Goal: Task Accomplishment & Management: Use online tool/utility

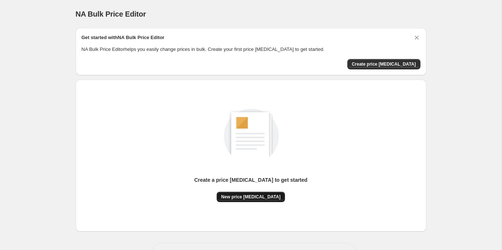
click at [248, 197] on span "New price [MEDICAL_DATA]" at bounding box center [250, 197] width 59 height 6
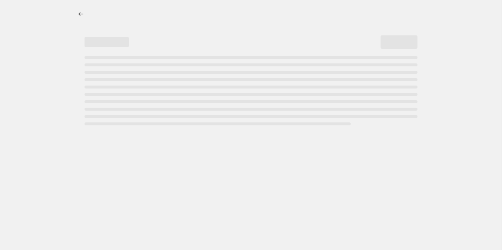
select select "percentage"
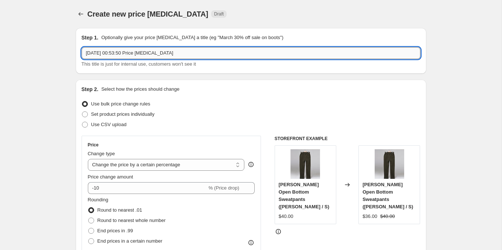
click at [150, 51] on input "[DATE] 00:53:50 Price [MEDICAL_DATA]" at bounding box center [251, 53] width 339 height 12
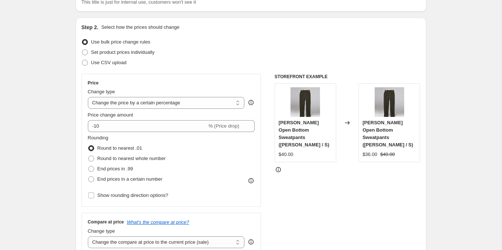
scroll to position [63, 0]
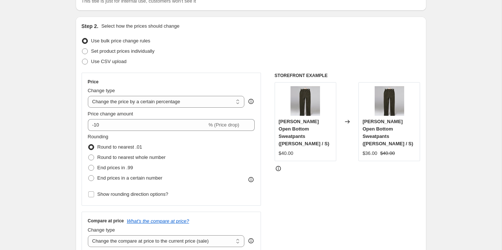
type input "25% SALE"
click at [135, 103] on select "Change the price to a certain amount Change the price by a certain amount Chang…" at bounding box center [166, 102] width 157 height 12
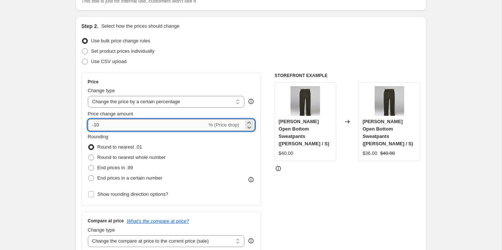
click at [154, 124] on input "-10" at bounding box center [147, 125] width 119 height 12
type input "-25"
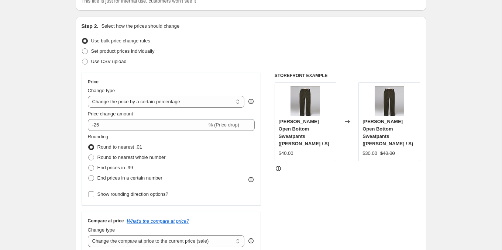
click at [281, 171] on div "STOREFRONT EXAMPLE [PERSON_NAME] Open Bottom Sweatpants ([PERSON_NAME] / S) $40…" at bounding box center [348, 163] width 146 height 181
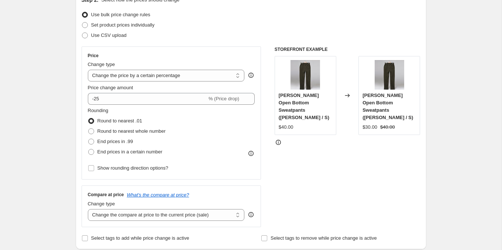
scroll to position [92, 0]
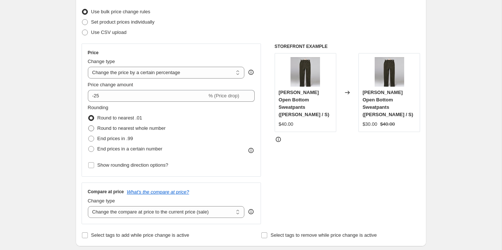
click at [150, 127] on span "Round to nearest whole number" at bounding box center [131, 128] width 68 height 6
click at [89, 126] on input "Round to nearest whole number" at bounding box center [88, 125] width 0 height 0
radio input "true"
click at [152, 151] on span "End prices in a certain number" at bounding box center [129, 149] width 65 height 6
click at [89, 147] on input "End prices in a certain number" at bounding box center [88, 146] width 0 height 0
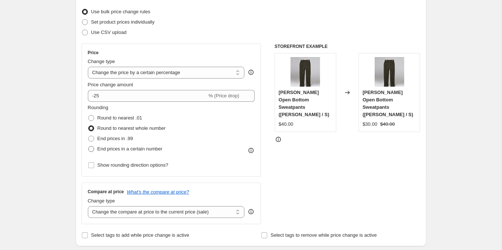
radio input "true"
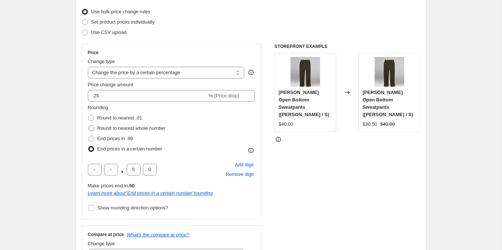
click at [142, 129] on span "Round to nearest whole number" at bounding box center [131, 128] width 68 height 6
click at [89, 126] on input "Round to nearest whole number" at bounding box center [88, 125] width 0 height 0
radio input "true"
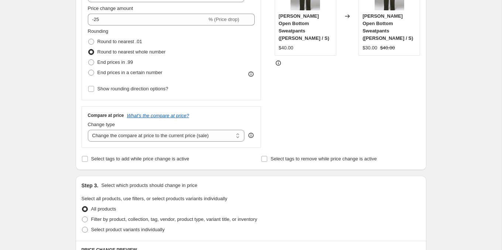
scroll to position [169, 0]
click at [252, 133] on icon at bounding box center [250, 134] width 7 height 7
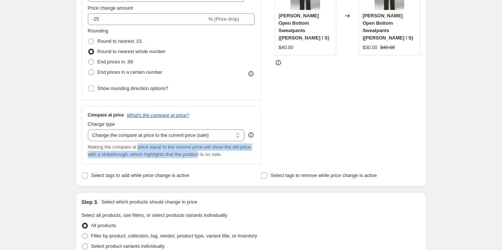
drag, startPoint x: 141, startPoint y: 148, endPoint x: 218, endPoint y: 151, distance: 77.6
click at [218, 151] on span "Making the compare at price equal to the current price will show the old price …" at bounding box center [169, 150] width 163 height 13
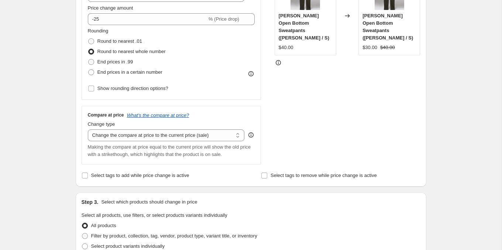
click at [272, 149] on div "Price Change type Change the price to a certain amount Change the price by a ce…" at bounding box center [251, 66] width 339 height 198
click at [194, 137] on select "Change the compare at price to the current price (sale) Change the compare at p…" at bounding box center [166, 136] width 157 height 12
click at [88, 130] on select "Change the compare at price to the current price (sale) Change the compare at p…" at bounding box center [166, 136] width 157 height 12
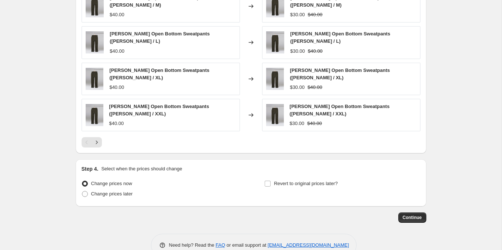
scroll to position [513, 0]
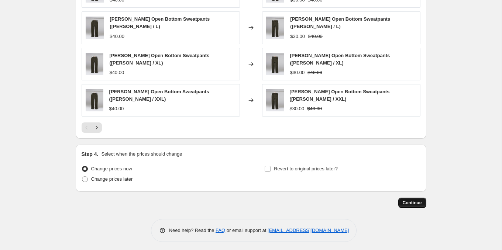
click at [409, 200] on span "Continue" at bounding box center [412, 203] width 19 height 6
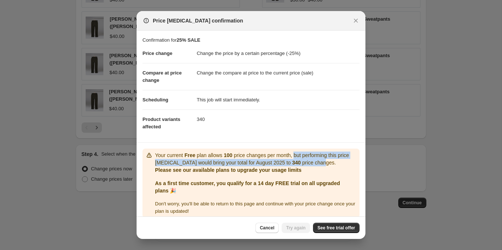
drag, startPoint x: 302, startPoint y: 154, endPoint x: 334, endPoint y: 162, distance: 32.3
click at [334, 162] on p "Your current Free plan allows 100 price changes per month, but performing this …" at bounding box center [255, 159] width 201 height 15
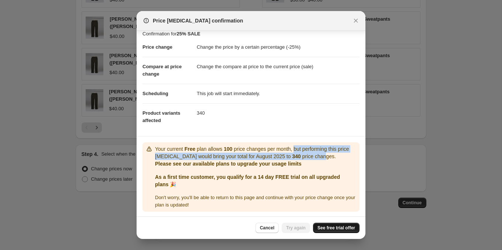
click at [331, 226] on span "See free trial offer" at bounding box center [336, 228] width 38 height 6
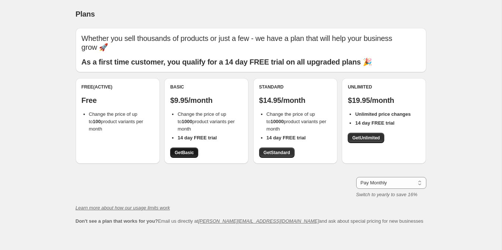
click at [193, 150] on span "Get Basic" at bounding box center [184, 153] width 19 height 6
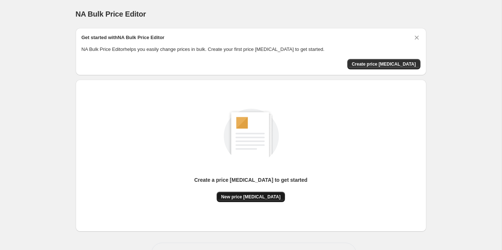
click at [265, 199] on span "New price [MEDICAL_DATA]" at bounding box center [250, 197] width 59 height 6
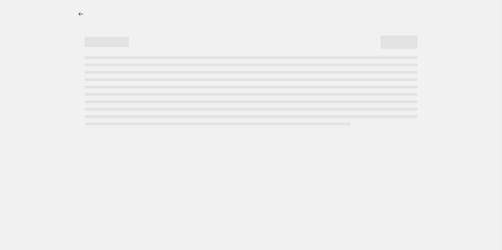
select select "percentage"
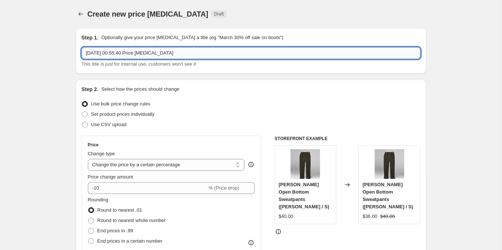
click at [129, 53] on input "28 Aug 2025, 00:55:40 Price change job" at bounding box center [251, 53] width 339 height 12
type input "25% OFF"
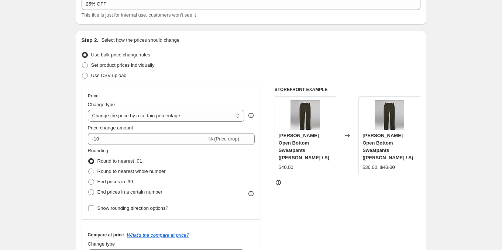
scroll to position [61, 0]
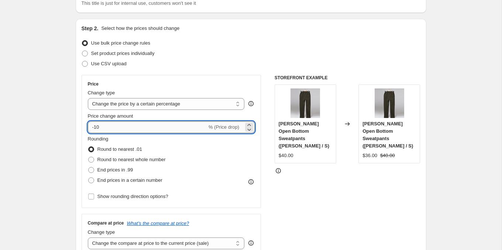
click at [97, 128] on input "-10" at bounding box center [147, 127] width 119 height 12
click at [102, 128] on input "-10" at bounding box center [147, 127] width 119 height 12
type input "-1"
type input "-25"
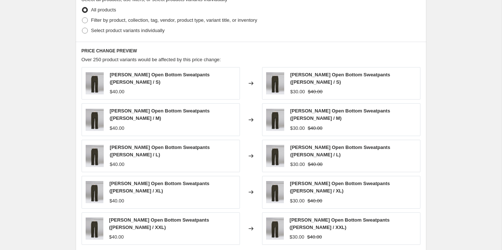
scroll to position [496, 0]
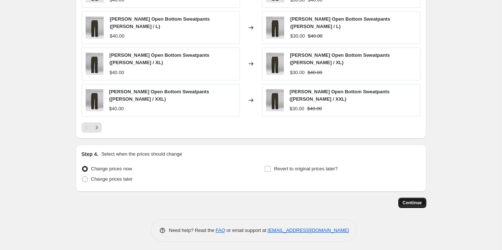
click at [403, 200] on span "Continue" at bounding box center [412, 203] width 19 height 6
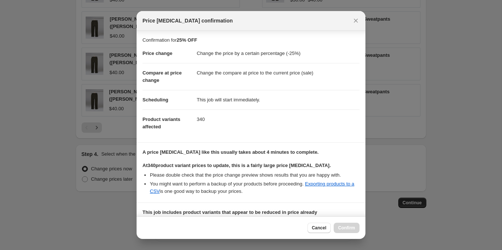
scroll to position [100, 0]
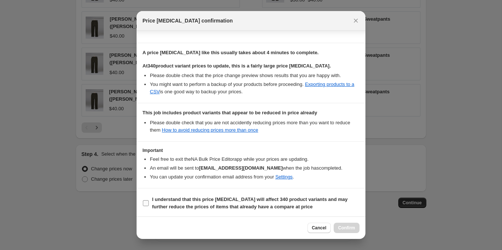
click at [154, 200] on b "I understand that this price [MEDICAL_DATA] will affect 340 product variants an…" at bounding box center [250, 203] width 196 height 13
click at [149, 200] on input "I understand that this price [MEDICAL_DATA] will affect 340 product variants an…" at bounding box center [146, 203] width 6 height 6
checkbox input "true"
click at [347, 229] on span "Confirm" at bounding box center [346, 228] width 17 height 6
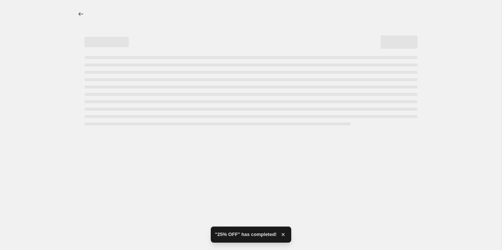
select select "percentage"
